Goal: Information Seeking & Learning: Learn about a topic

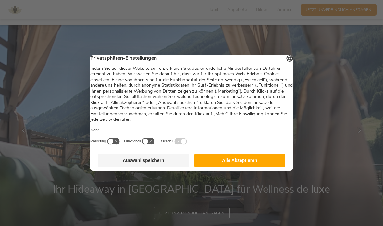
scroll to position [12, 0]
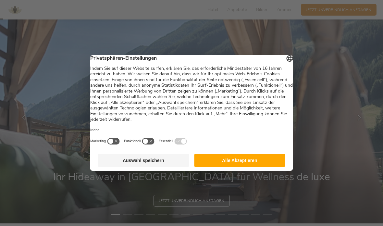
click at [257, 167] on button "Alle Akzeptieren" at bounding box center [239, 160] width 91 height 13
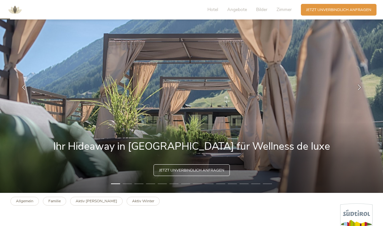
scroll to position [44, 0]
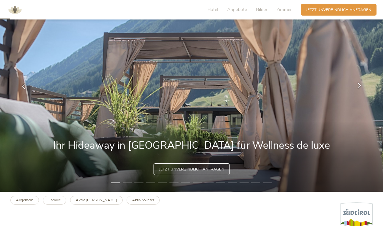
click at [359, 89] on icon at bounding box center [360, 86] width 6 height 6
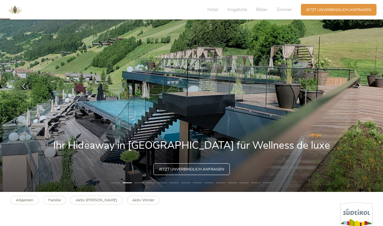
click at [364, 93] on div at bounding box center [360, 86] width 16 height 16
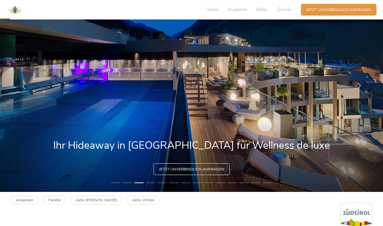
click at [358, 89] on icon at bounding box center [360, 86] width 6 height 6
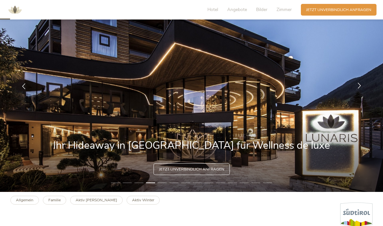
click at [357, 89] on icon at bounding box center [360, 86] width 6 height 6
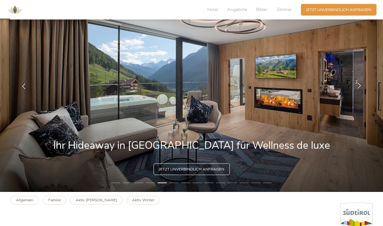
click at [360, 90] on div at bounding box center [360, 86] width 16 height 16
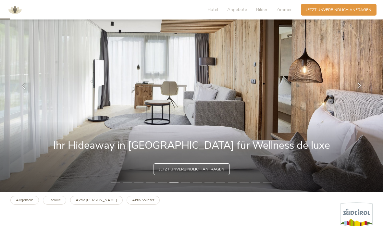
click at [359, 89] on icon at bounding box center [360, 86] width 6 height 6
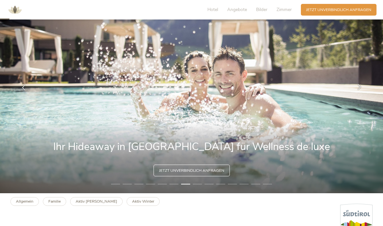
scroll to position [39, 0]
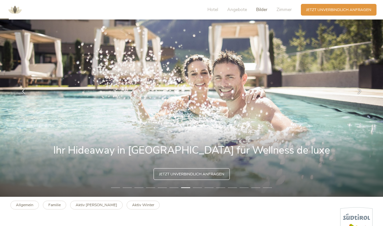
click at [268, 8] on span "Bilder" at bounding box center [261, 9] width 11 height 6
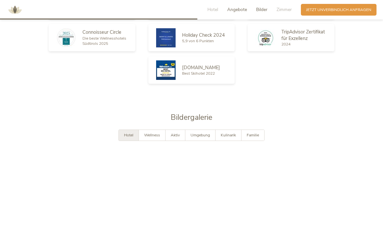
scroll to position [1019, 0]
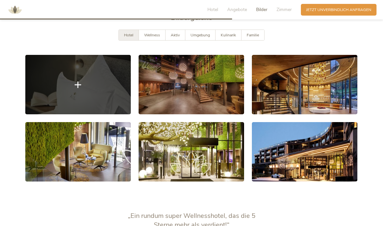
click at [122, 100] on link at bounding box center [78, 84] width 106 height 59
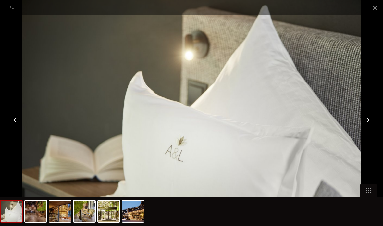
click at [366, 124] on div at bounding box center [367, 120] width 20 height 20
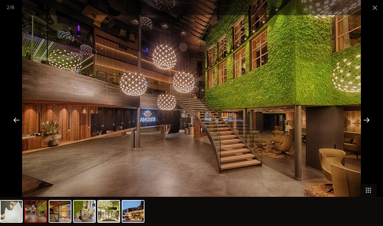
click at [358, 118] on div at bounding box center [367, 120] width 20 height 20
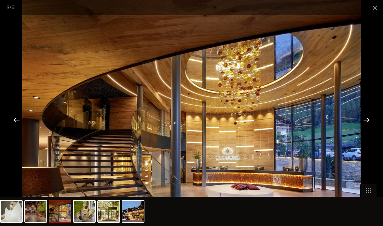
click at [368, 120] on div at bounding box center [367, 120] width 20 height 20
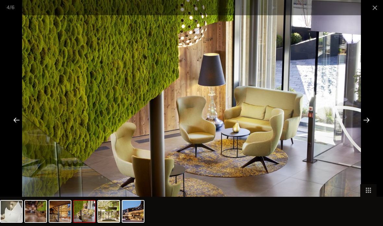
click at [368, 119] on div at bounding box center [367, 120] width 20 height 20
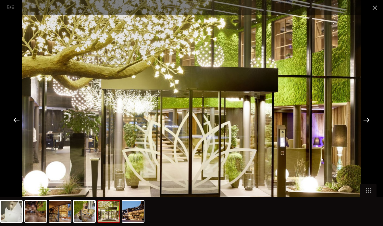
click at [364, 121] on div at bounding box center [367, 120] width 20 height 20
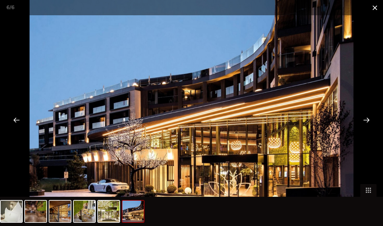
click at [375, 10] on span at bounding box center [375, 7] width 16 height 15
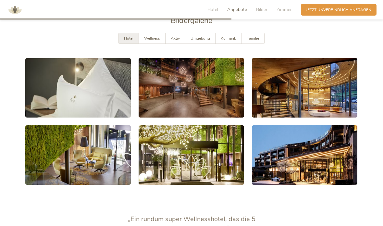
scroll to position [1015, 0]
click at [261, 44] on div "Familie" at bounding box center [253, 38] width 23 height 11
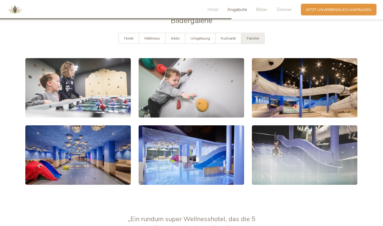
scroll to position [1016, 0]
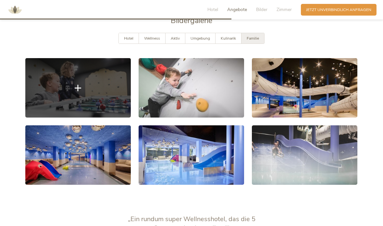
click at [117, 101] on link at bounding box center [78, 87] width 106 height 59
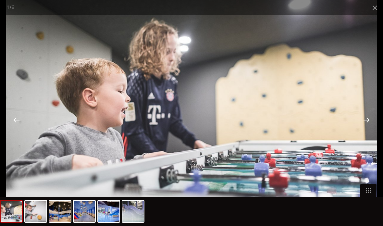
click at [367, 117] on div at bounding box center [367, 120] width 20 height 20
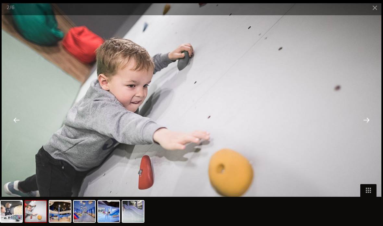
click at [369, 119] on div at bounding box center [367, 120] width 20 height 20
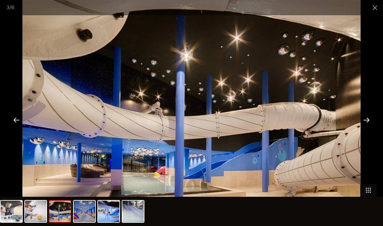
click at [364, 121] on div at bounding box center [367, 120] width 20 height 20
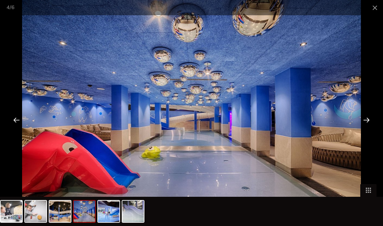
click at [369, 123] on div at bounding box center [367, 120] width 20 height 20
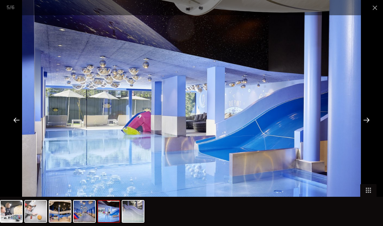
click at [367, 122] on div at bounding box center [367, 120] width 20 height 20
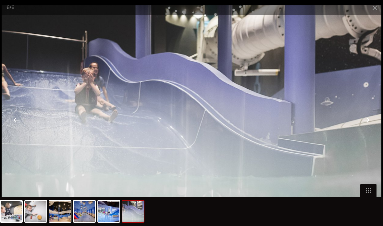
click at [367, 128] on div at bounding box center [367, 120] width 20 height 20
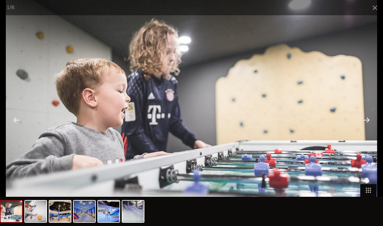
click at [368, 122] on div at bounding box center [367, 120] width 20 height 20
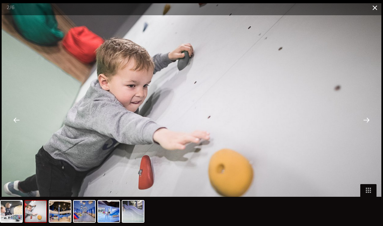
click at [374, 14] on span at bounding box center [375, 7] width 16 height 15
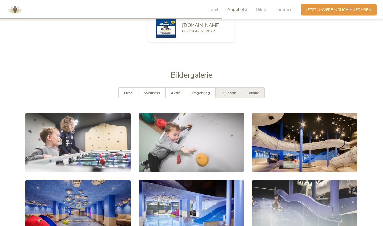
click at [234, 96] on span "Kulinarik" at bounding box center [228, 93] width 15 height 5
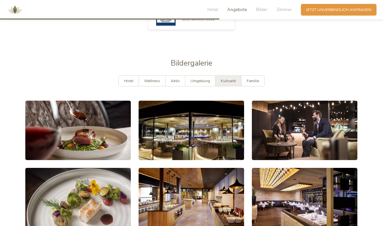
scroll to position [974, 0]
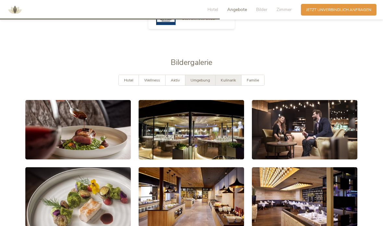
click at [207, 83] on span "Umgebung" at bounding box center [200, 80] width 19 height 5
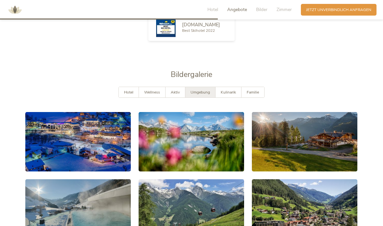
scroll to position [968, 0]
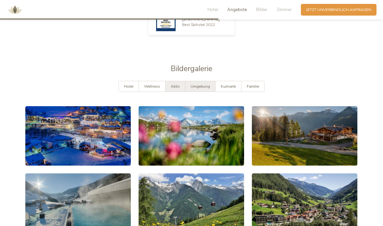
click at [180, 92] on div "Aktiv" at bounding box center [176, 86] width 20 height 11
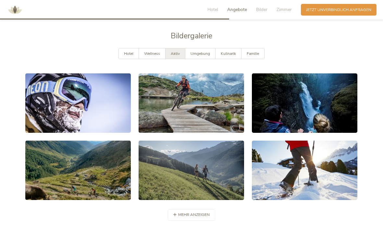
scroll to position [1001, 0]
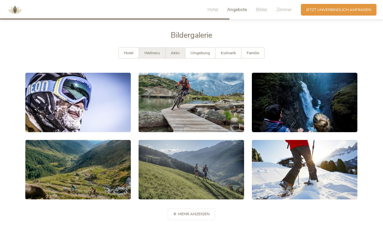
click at [152, 58] on div "Wellness" at bounding box center [152, 53] width 27 height 11
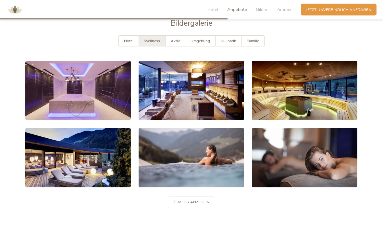
scroll to position [1008, 0]
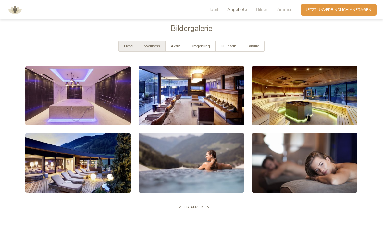
click at [132, 49] on span "Hotel" at bounding box center [128, 46] width 9 height 5
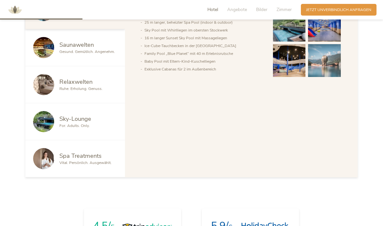
scroll to position [359, 0]
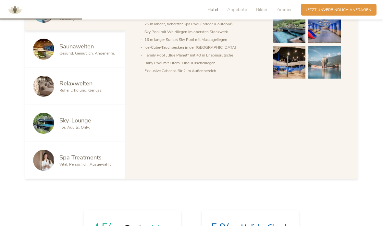
click at [63, 50] on span "Saunawelten" at bounding box center [76, 46] width 34 height 8
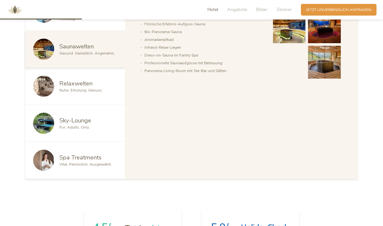
click at [297, 44] on img at bounding box center [289, 27] width 33 height 33
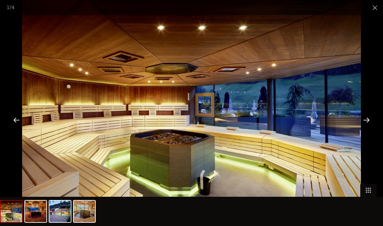
click at [357, 121] on div at bounding box center [367, 120] width 20 height 20
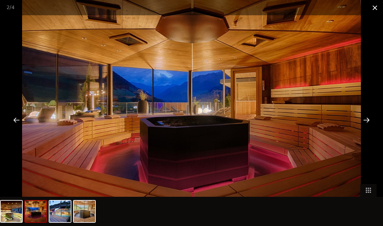
click at [377, 6] on span at bounding box center [375, 7] width 16 height 15
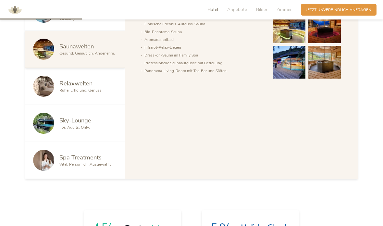
click at [53, 97] on img at bounding box center [43, 86] width 21 height 21
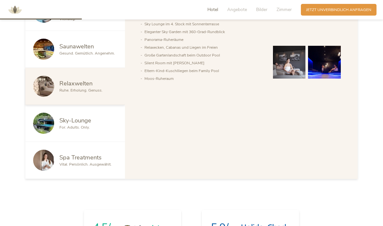
click at [285, 44] on img at bounding box center [289, 27] width 33 height 33
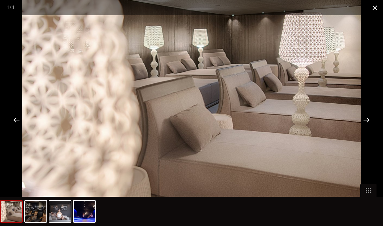
click at [372, 6] on span at bounding box center [375, 7] width 16 height 15
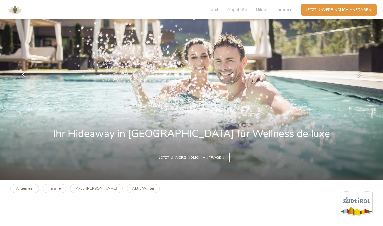
scroll to position [53, 0]
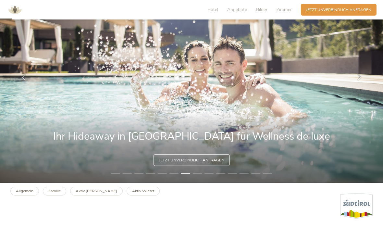
click at [372, 107] on img at bounding box center [191, 77] width 383 height 211
click at [358, 80] on icon at bounding box center [360, 77] width 6 height 6
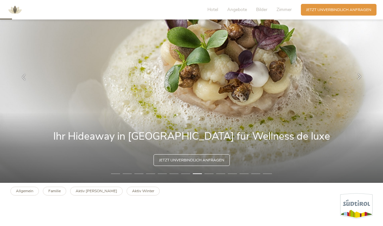
click at [362, 80] on icon at bounding box center [360, 77] width 6 height 6
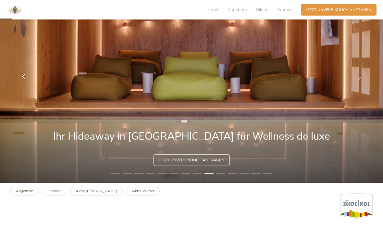
click at [26, 85] on div at bounding box center [24, 77] width 16 height 16
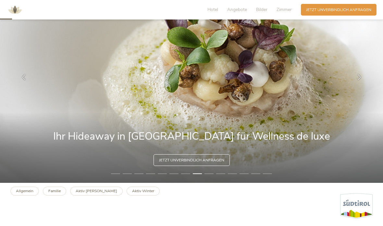
click at [356, 72] on img at bounding box center [191, 77] width 383 height 211
click at [358, 80] on icon at bounding box center [360, 77] width 6 height 6
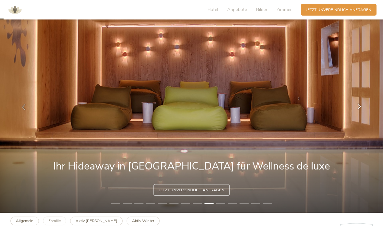
scroll to position [0, 0]
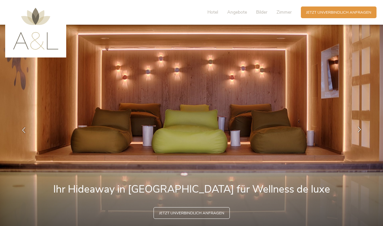
click at [357, 133] on icon at bounding box center [360, 130] width 6 height 6
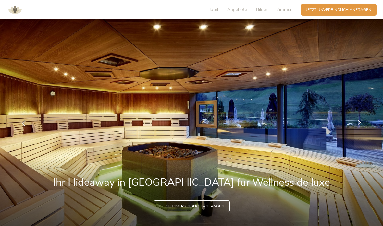
scroll to position [6, 0]
click at [367, 128] on div at bounding box center [360, 124] width 16 height 16
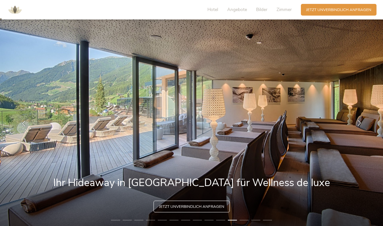
scroll to position [0, 0]
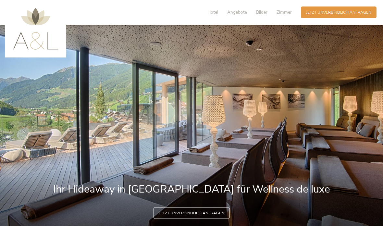
click at [22, 42] on img at bounding box center [35, 29] width 45 height 42
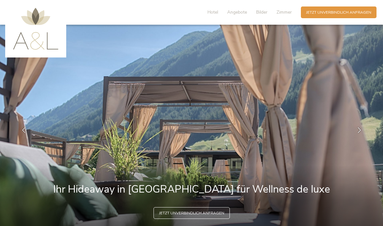
click at [207, 12] on div "Hotel Angebote Bilder Zimmer" at bounding box center [251, 12] width 100 height 12
click at [214, 12] on span "Hotel" at bounding box center [213, 12] width 11 height 6
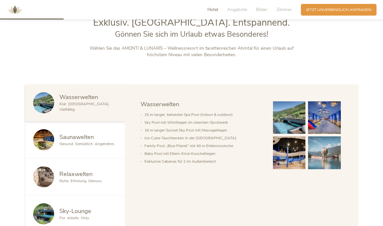
scroll to position [275, 0]
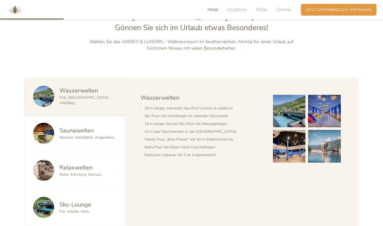
click at [287, 128] on img at bounding box center [289, 111] width 33 height 33
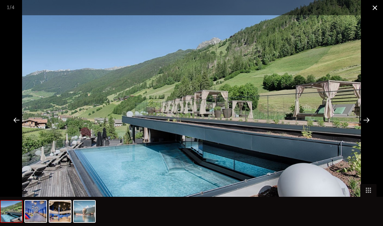
click at [376, 10] on span at bounding box center [375, 7] width 16 height 15
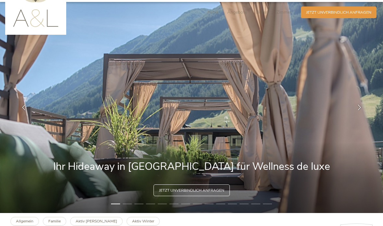
scroll to position [0, 0]
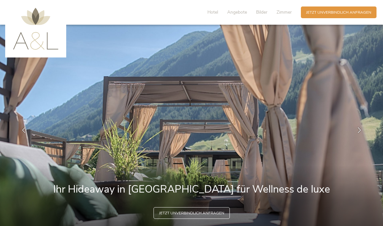
click at [360, 115] on img at bounding box center [191, 130] width 383 height 211
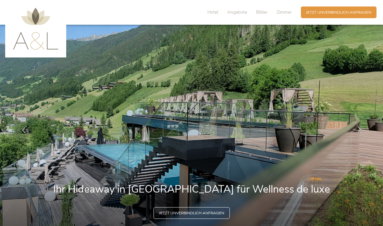
click at [364, 138] on div at bounding box center [360, 130] width 16 height 16
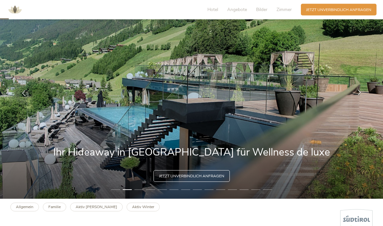
scroll to position [39, 0]
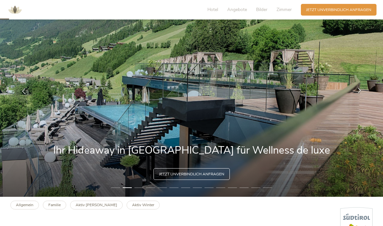
click at [357, 94] on icon at bounding box center [360, 91] width 6 height 6
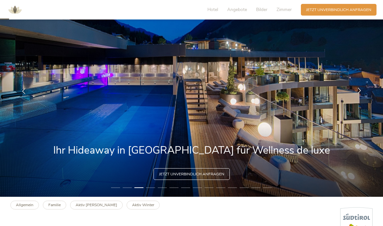
click at [363, 99] on div at bounding box center [360, 91] width 16 height 16
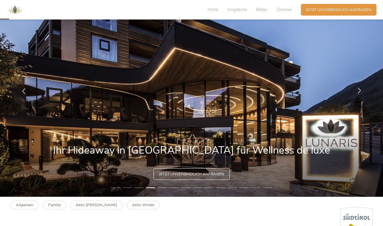
click at [356, 99] on div at bounding box center [360, 91] width 16 height 16
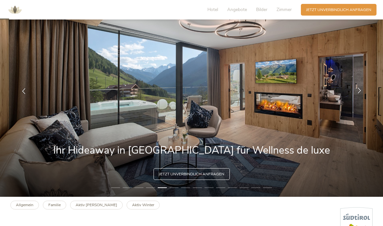
click at [358, 99] on div at bounding box center [360, 91] width 16 height 16
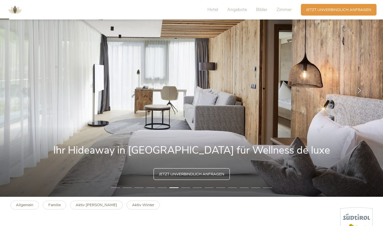
click at [360, 94] on icon at bounding box center [360, 91] width 6 height 6
click at [355, 99] on div at bounding box center [360, 91] width 16 height 16
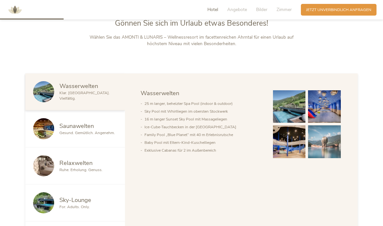
scroll to position [279, 0]
click at [234, 19] on div at bounding box center [191, 19] width 383 height 1
click at [246, 9] on span "Angebote" at bounding box center [237, 9] width 20 height 6
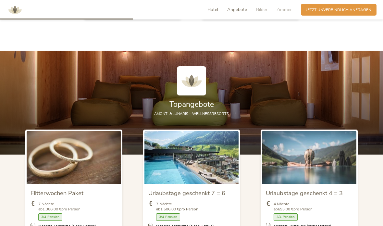
scroll to position [628, 0]
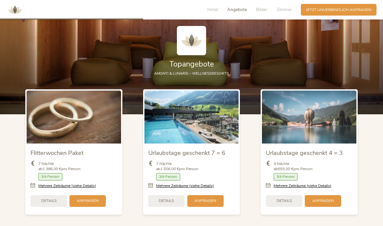
click at [309, 123] on img at bounding box center [309, 117] width 95 height 53
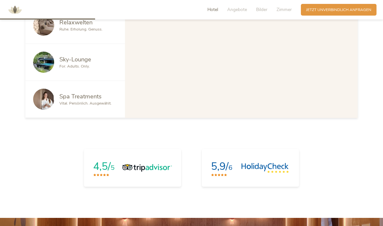
scroll to position [417, 0]
